Goal: Find specific page/section: Find specific page/section

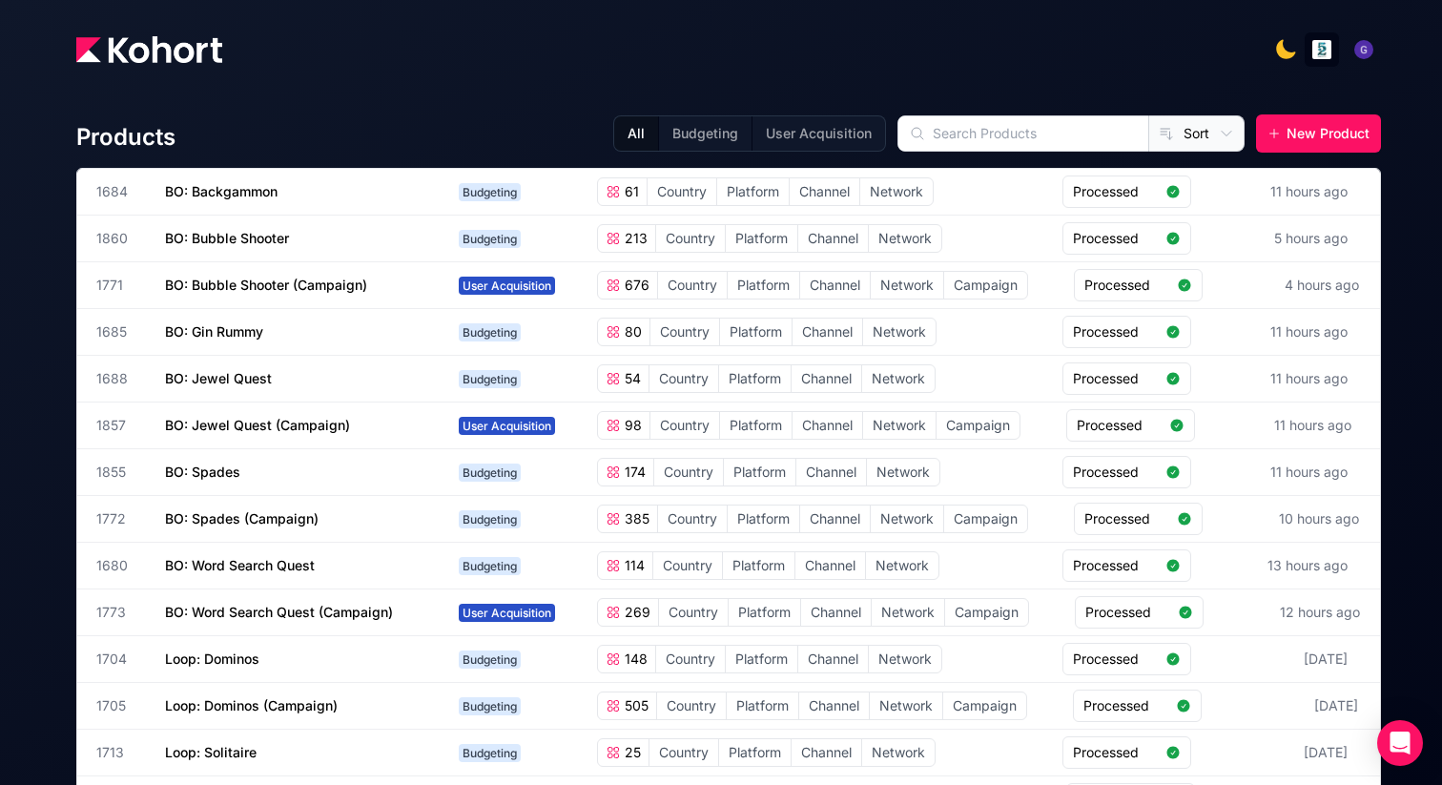
click at [113, 44] on img at bounding box center [149, 49] width 146 height 27
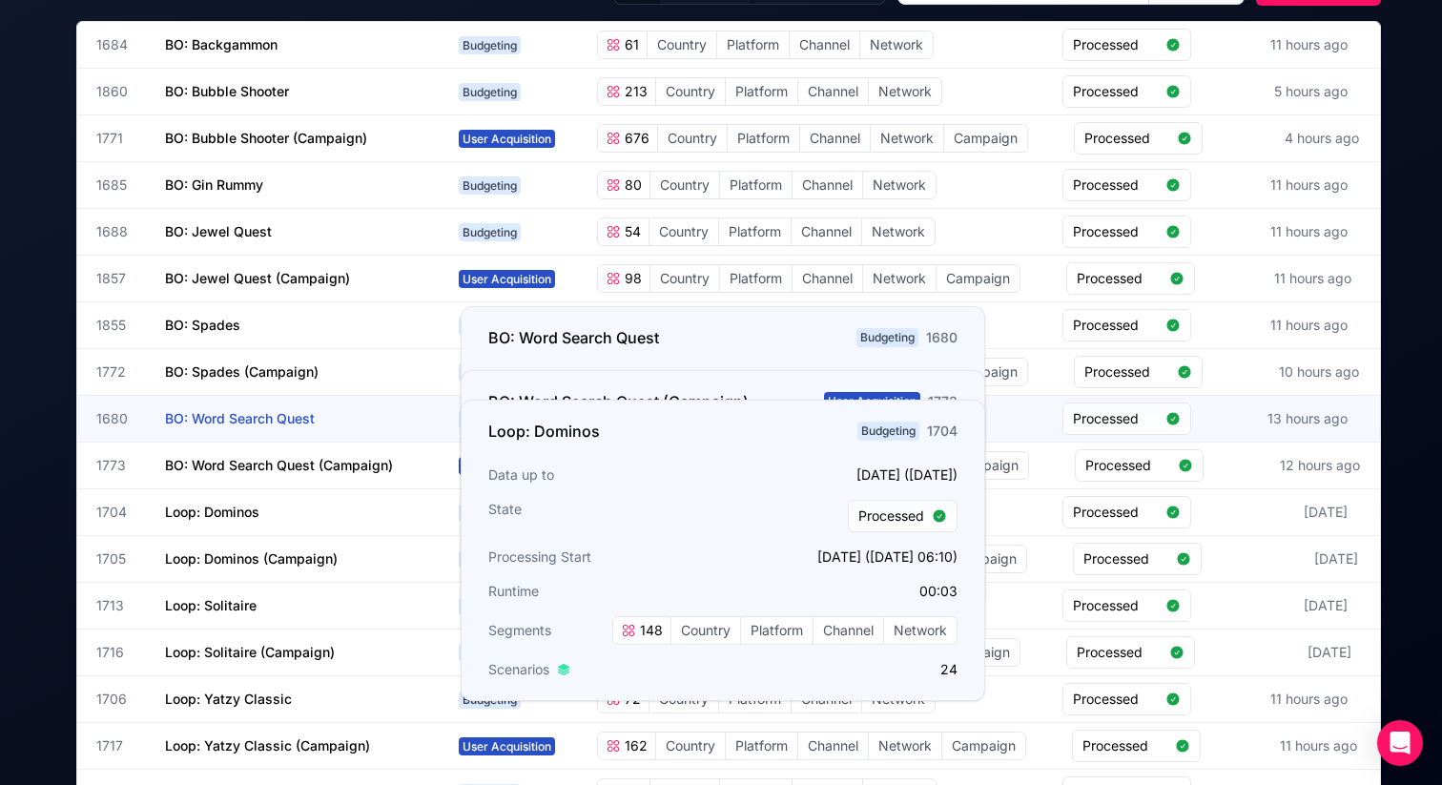
scroll to position [262, 0]
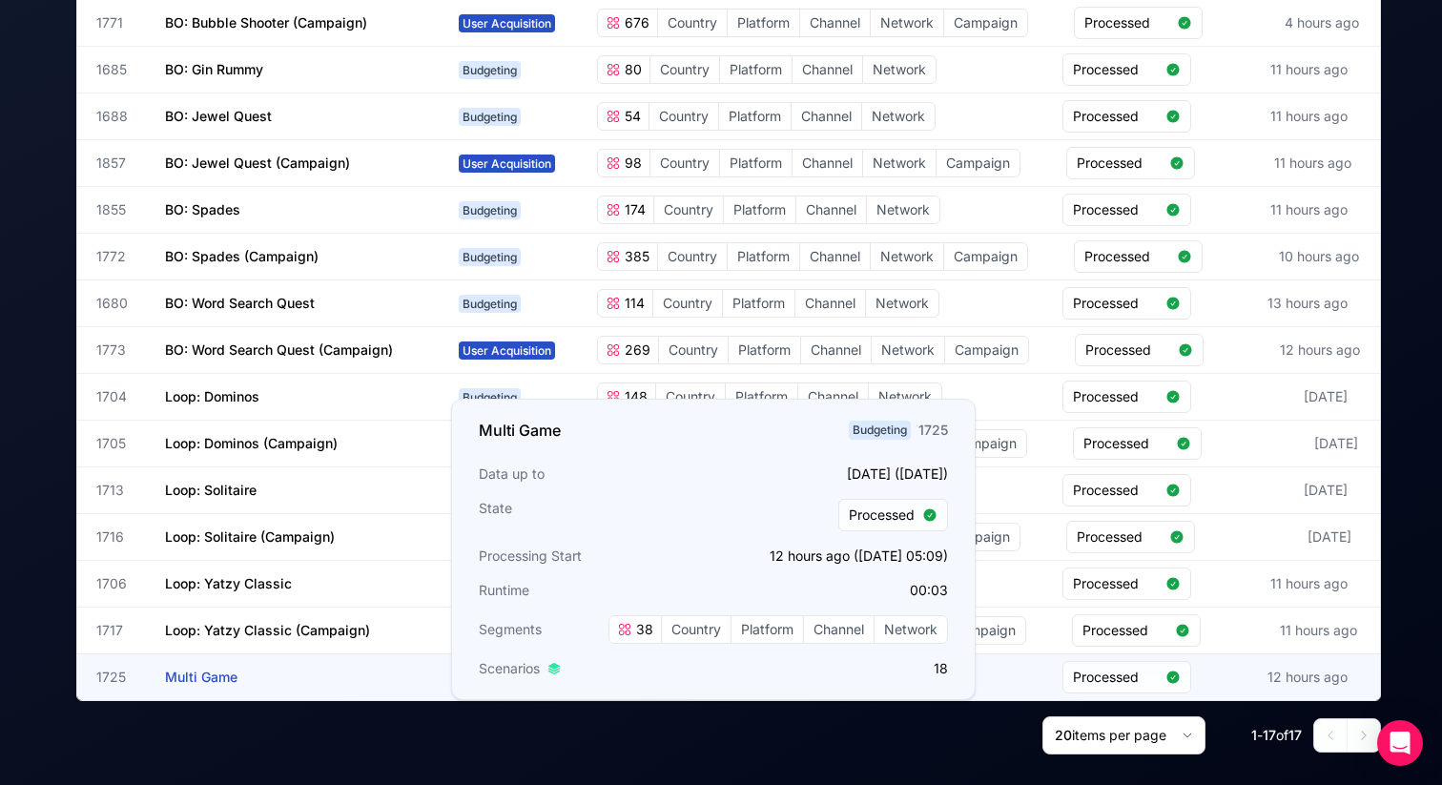
click at [215, 675] on span "Multi Game" at bounding box center [201, 676] width 72 height 16
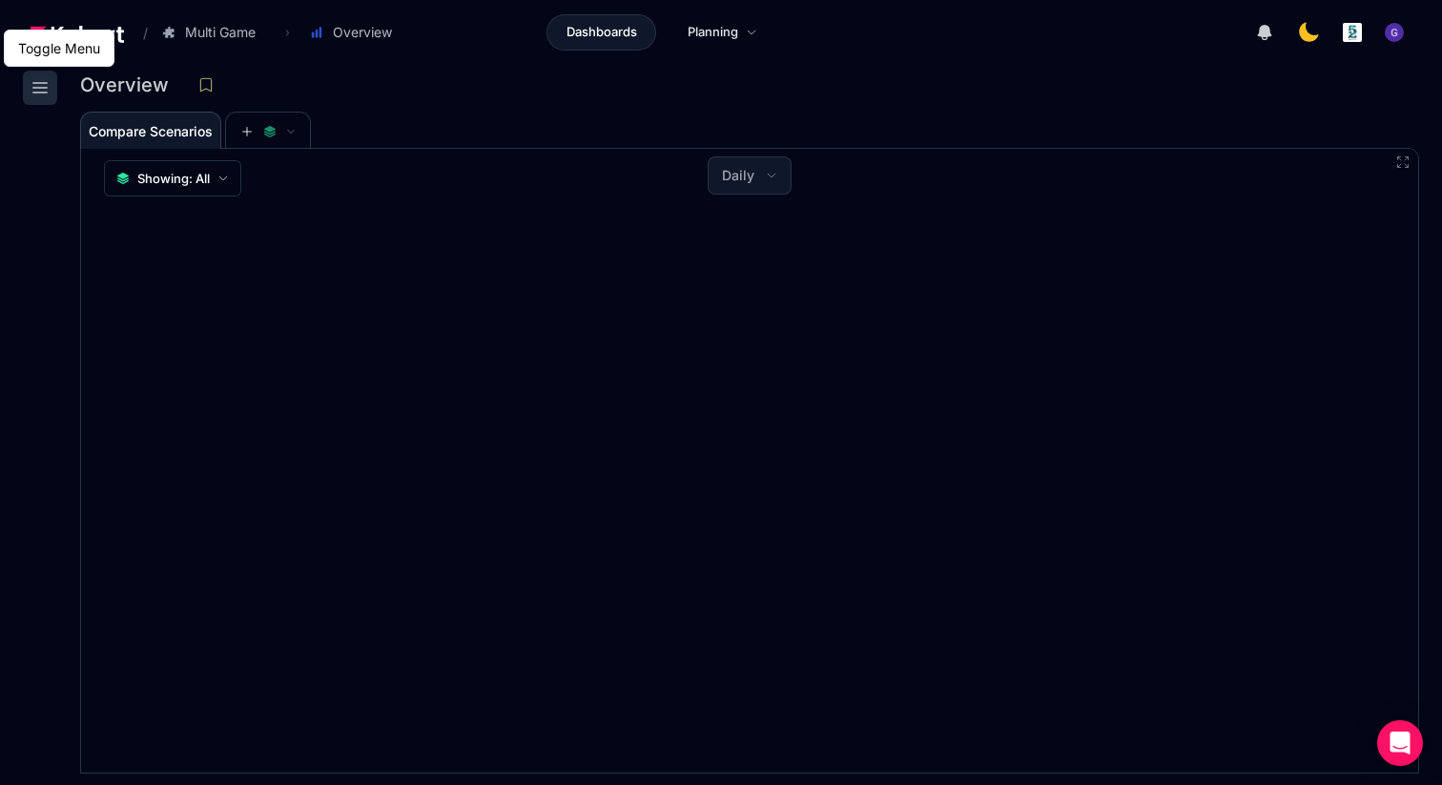
click at [31, 86] on icon at bounding box center [40, 87] width 23 height 23
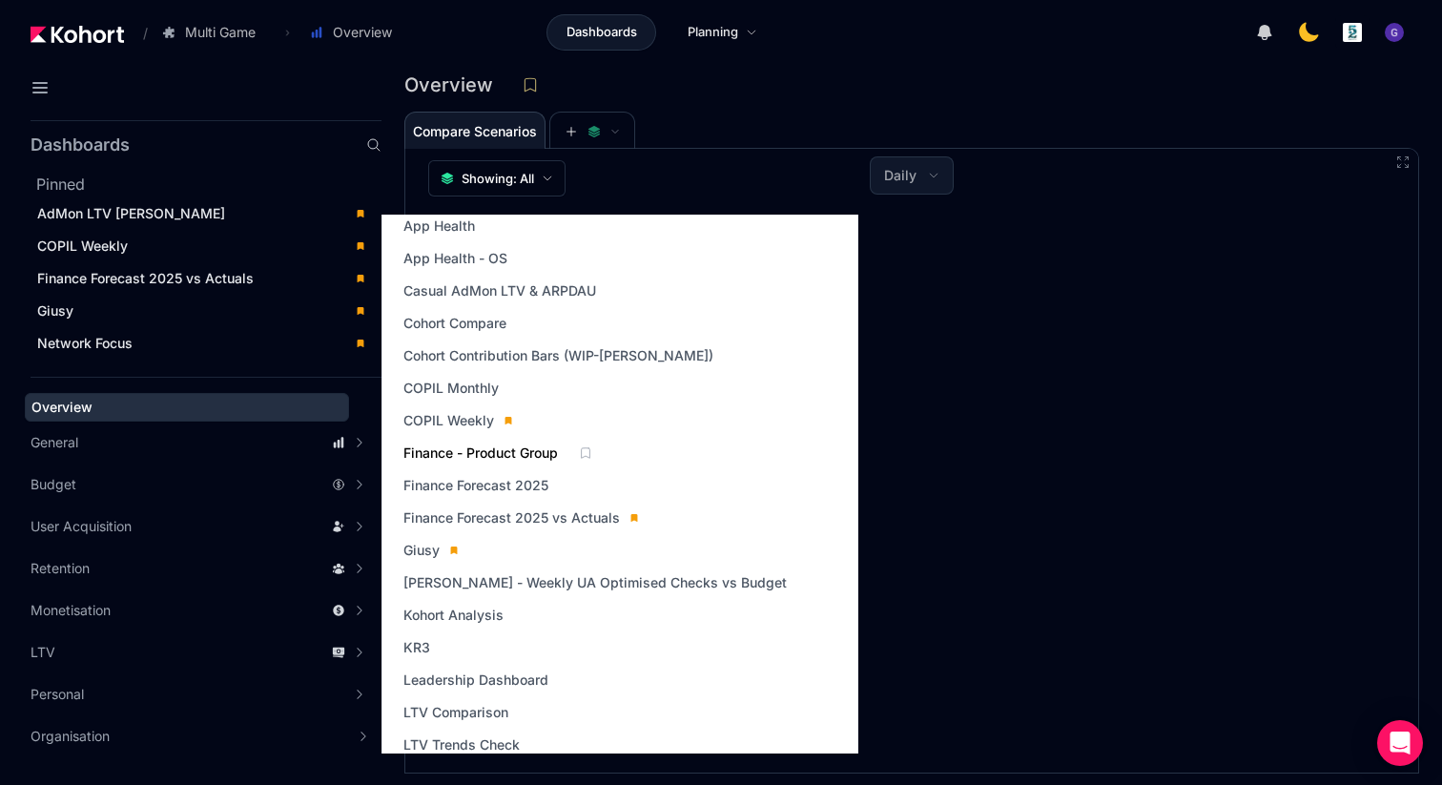
scroll to position [246, 0]
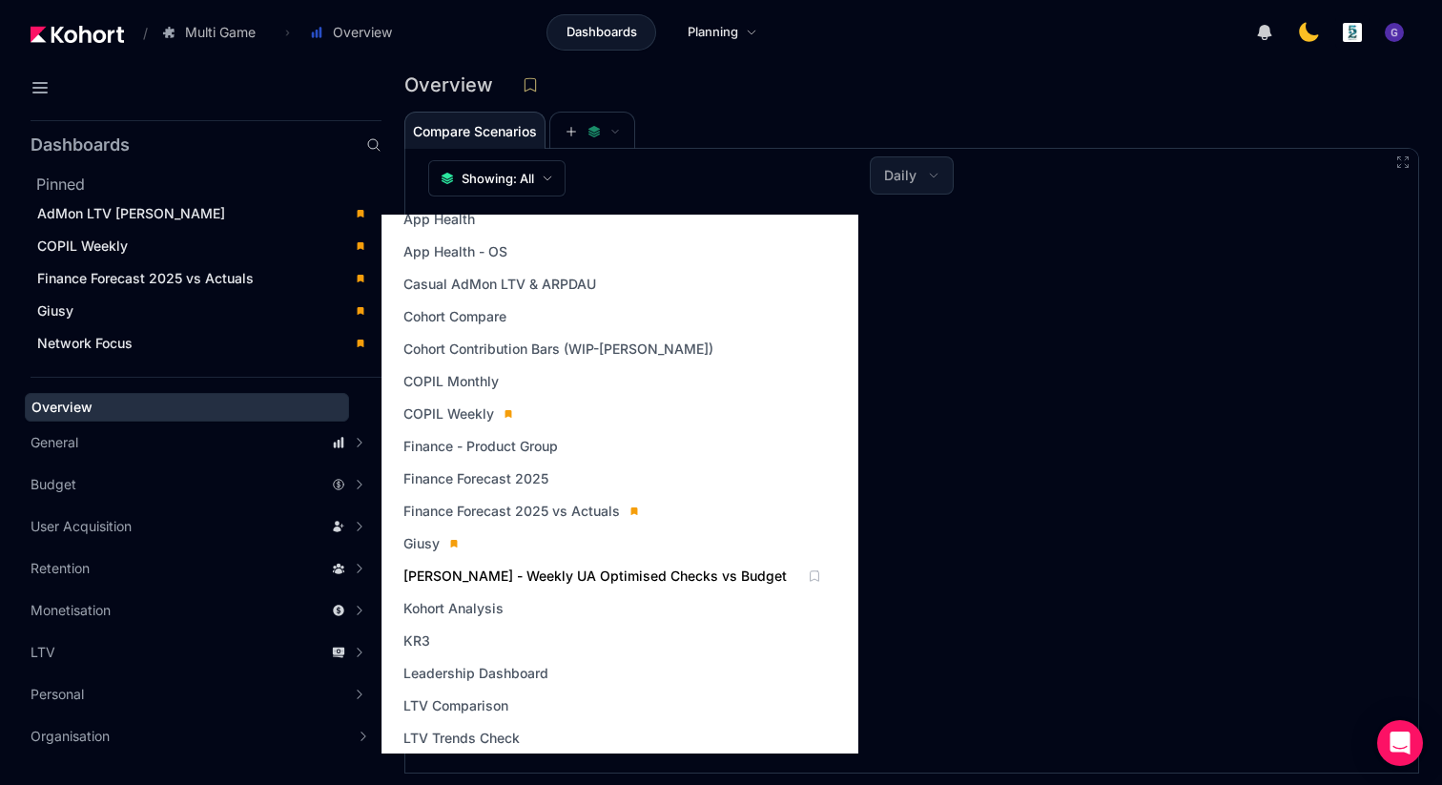
click at [557, 577] on span "[PERSON_NAME] - Weekly UA Optimised Checks vs Budget" at bounding box center [594, 575] width 383 height 19
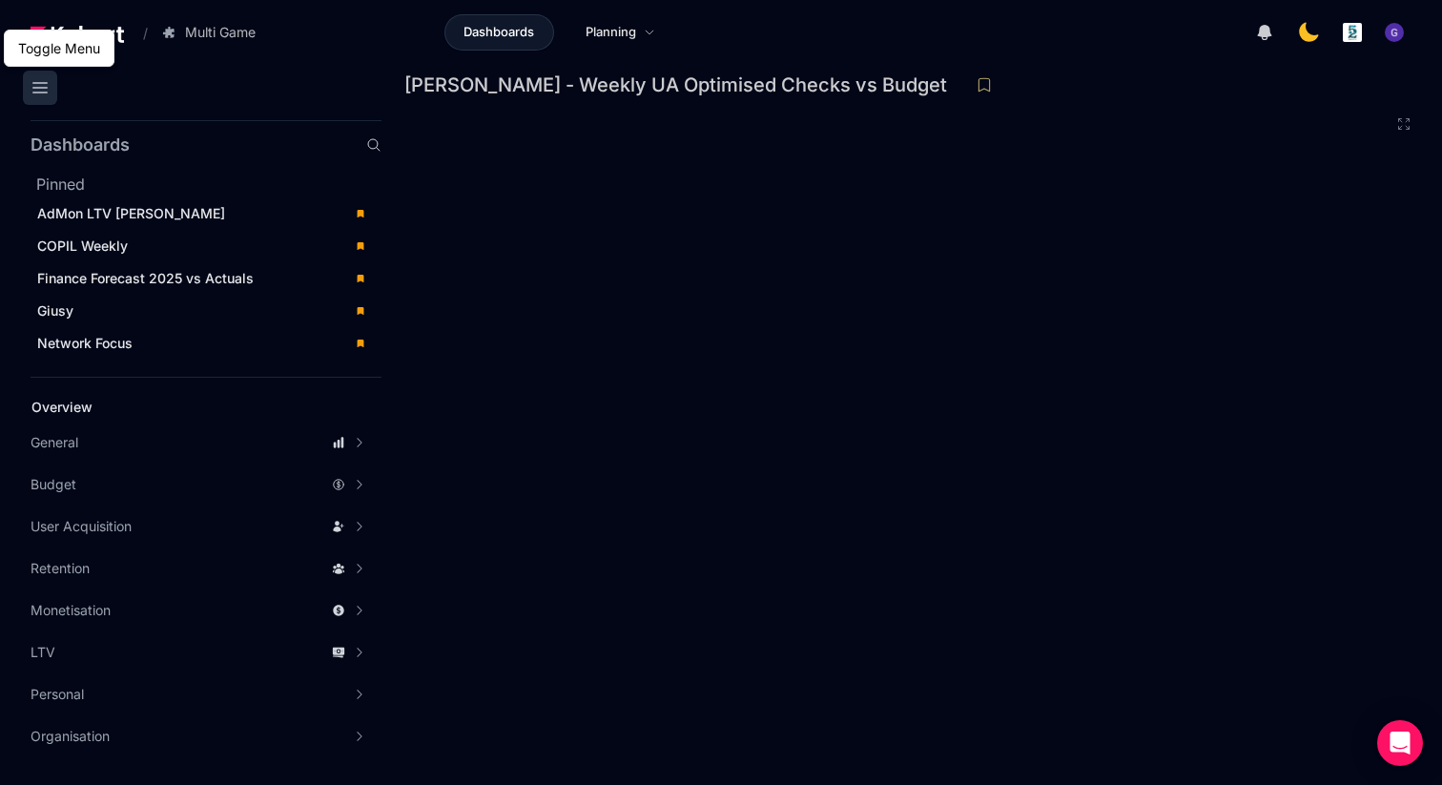
click at [42, 92] on icon at bounding box center [40, 87] width 23 height 23
